Goal: Task Accomplishment & Management: Use online tool/utility

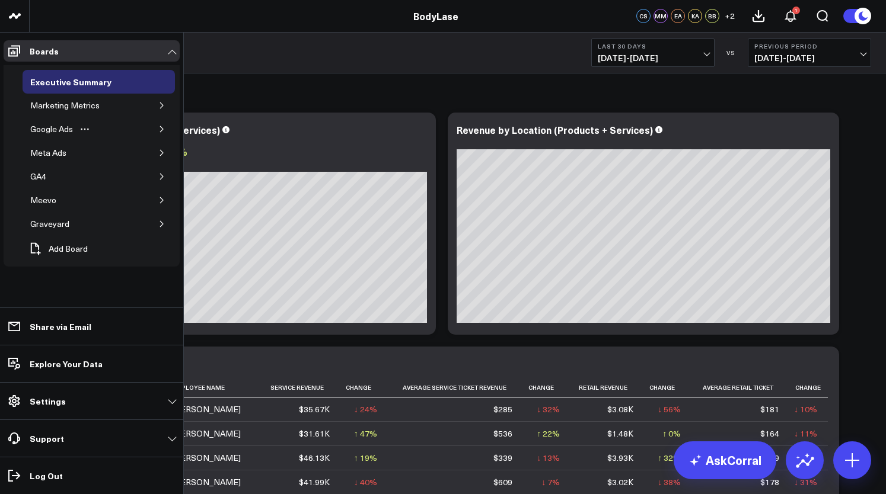
click at [160, 132] on button "button" at bounding box center [162, 129] width 12 height 12
click at [50, 131] on div "Google Ads" at bounding box center [51, 129] width 49 height 14
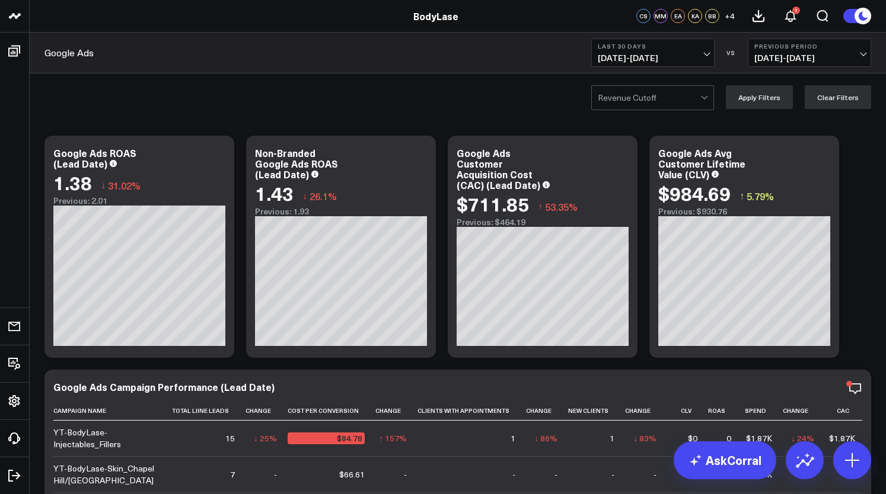
click at [653, 55] on span "[DATE] - [DATE]" at bounding box center [653, 57] width 110 height 9
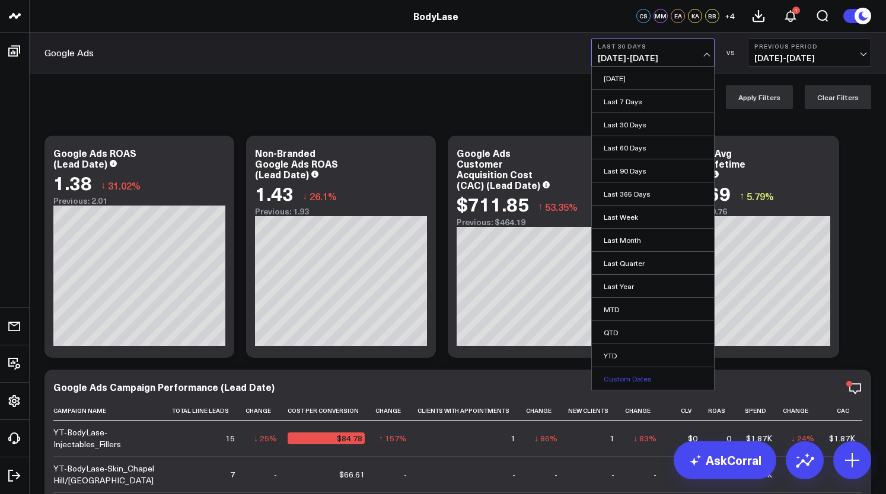
click at [611, 369] on link "Custom Dates" at bounding box center [653, 379] width 122 height 23
select select "9"
select select "2025"
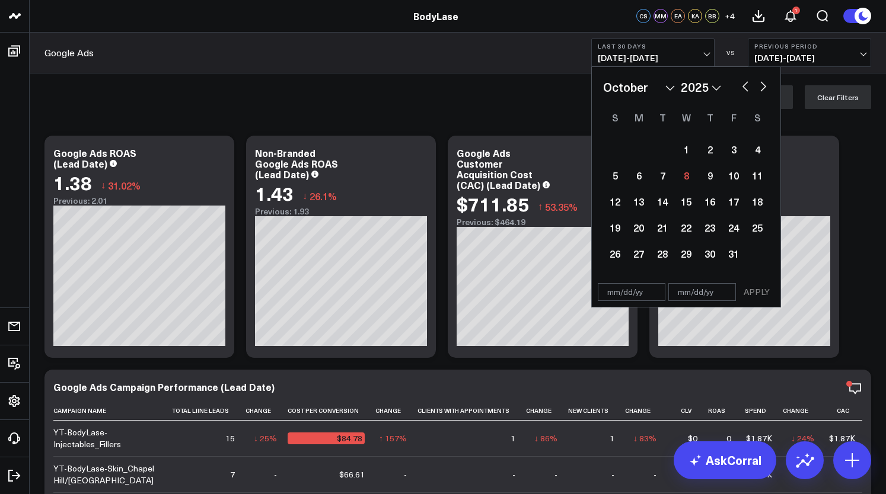
click at [743, 88] on button "button" at bounding box center [745, 85] width 12 height 14
select select "8"
select select "2025"
click at [638, 250] on div "29" at bounding box center [639, 254] width 24 height 24
type input "[DATE]"
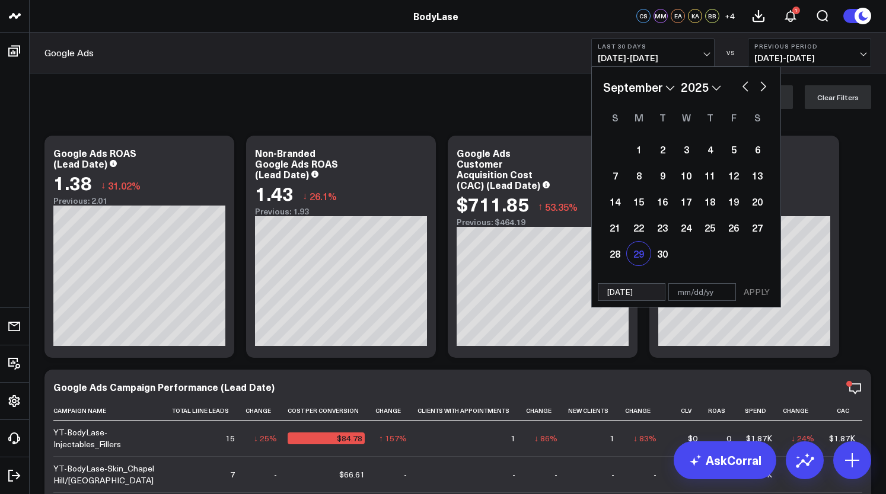
select select "8"
select select "2025"
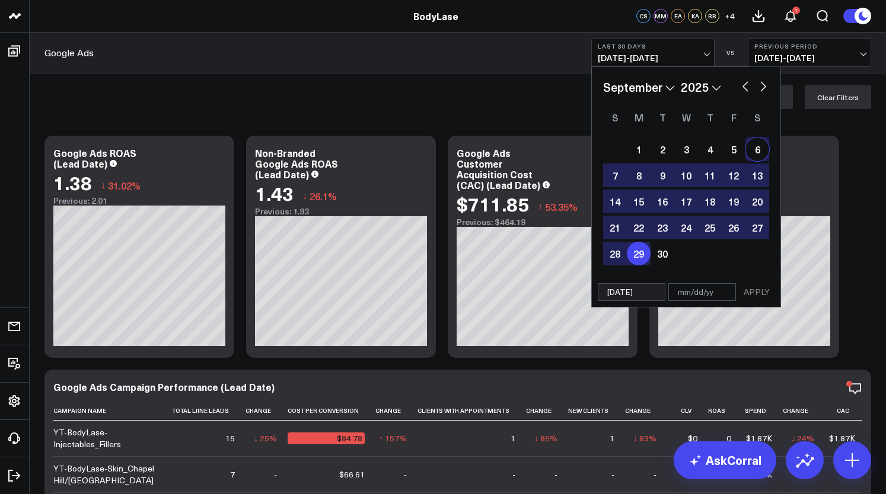
click at [766, 88] on button "button" at bounding box center [763, 85] width 12 height 14
select select "9"
select select "2025"
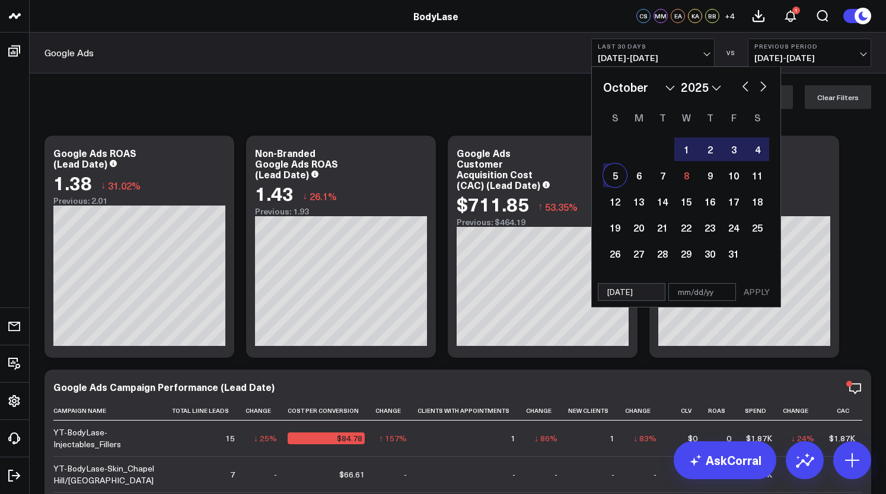
click at [614, 181] on div "5" at bounding box center [615, 176] width 24 height 24
type input "[DATE]"
select select "9"
select select "2025"
click at [753, 296] on button "APPLY" at bounding box center [757, 292] width 36 height 18
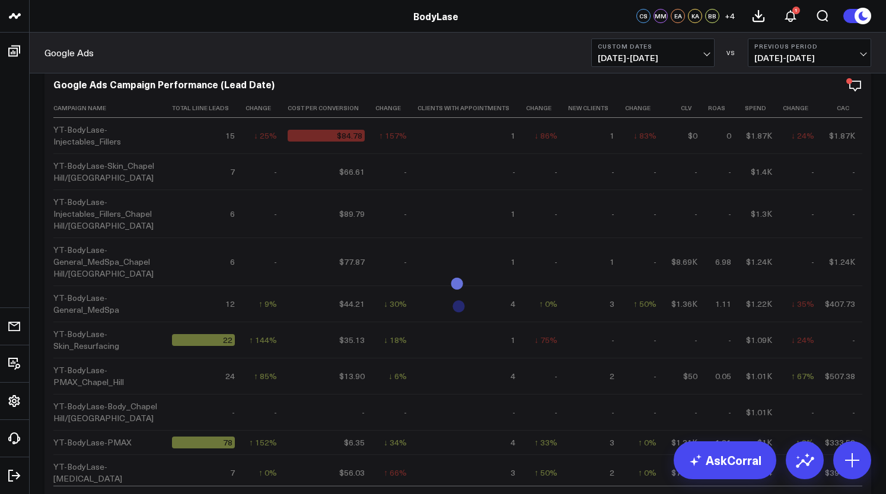
scroll to position [307, 0]
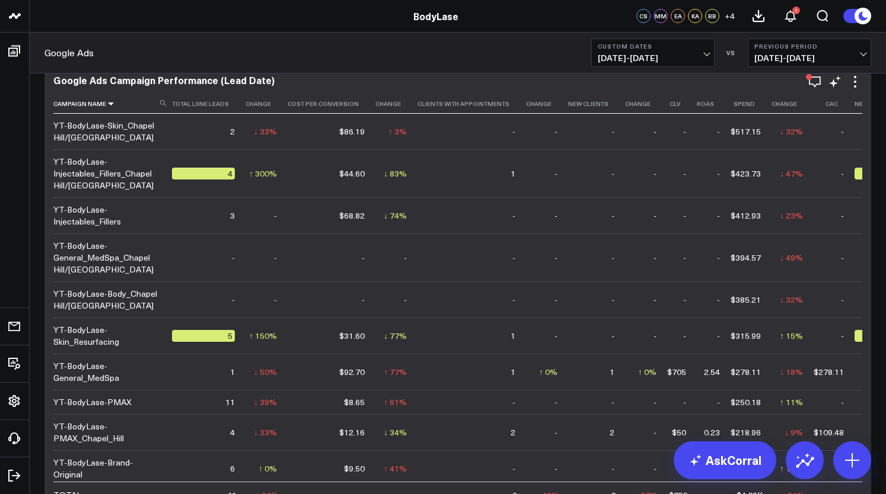
click at [108, 106] on icon at bounding box center [110, 103] width 9 height 7
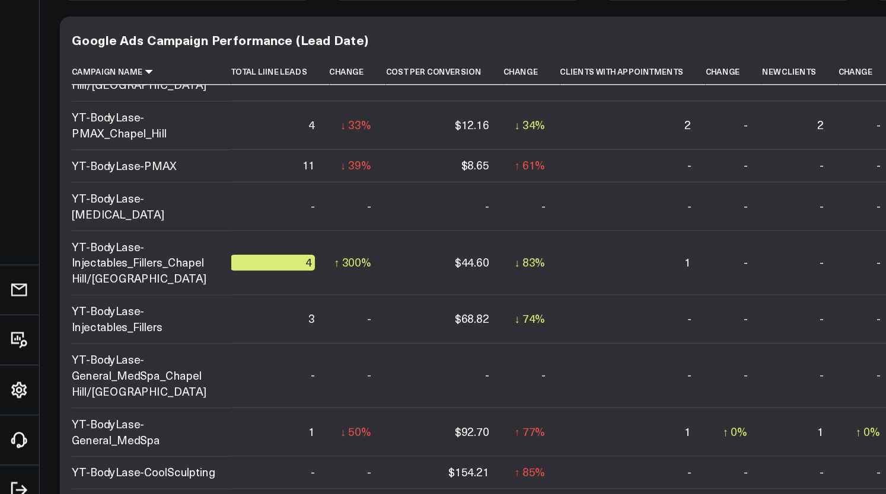
scroll to position [140, 0]
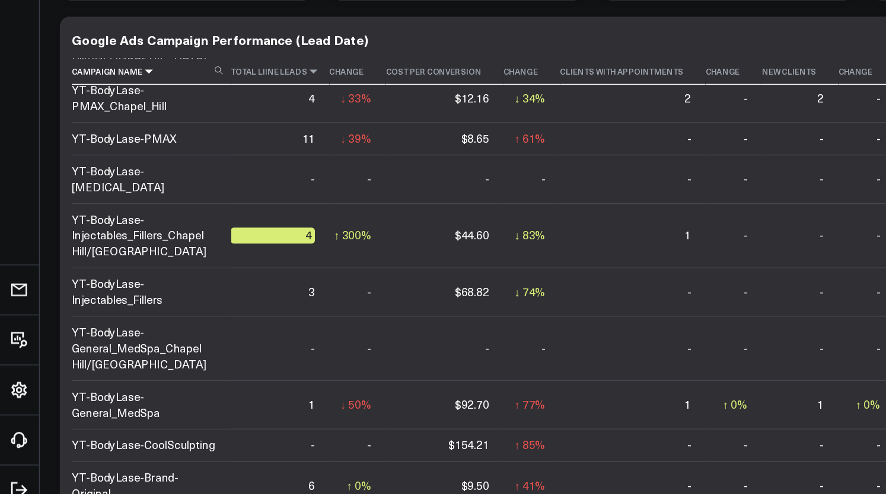
click at [231, 165] on icon at bounding box center [233, 163] width 9 height 7
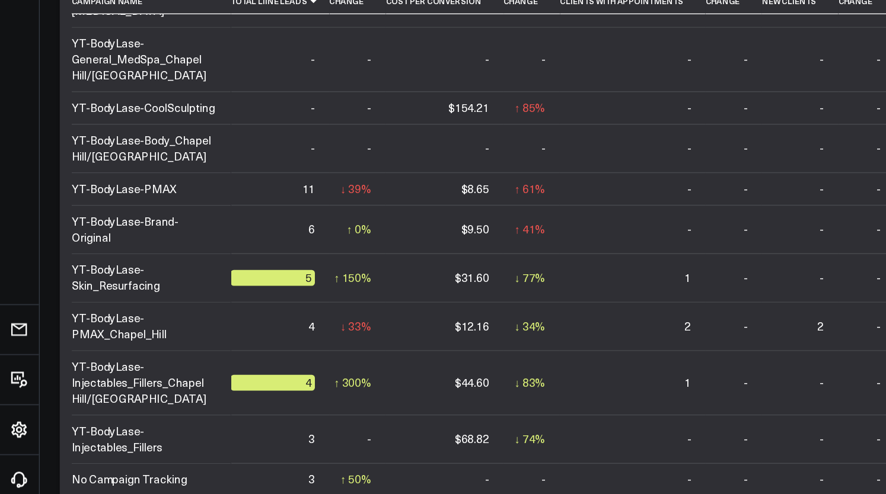
scroll to position [92, 0]
